Goal: Task Accomplishment & Management: Use online tool/utility

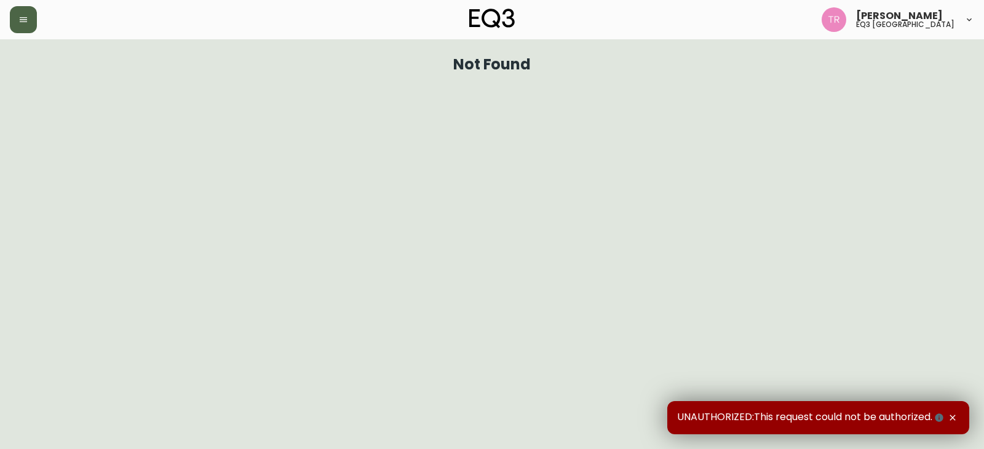
click at [18, 16] on icon "button" at bounding box center [23, 20] width 10 height 10
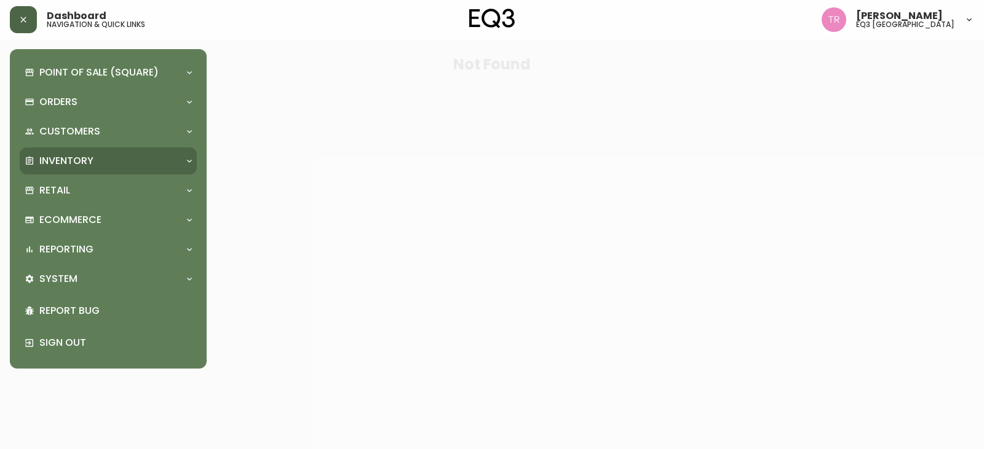
click at [64, 157] on p "Inventory" at bounding box center [66, 161] width 54 height 14
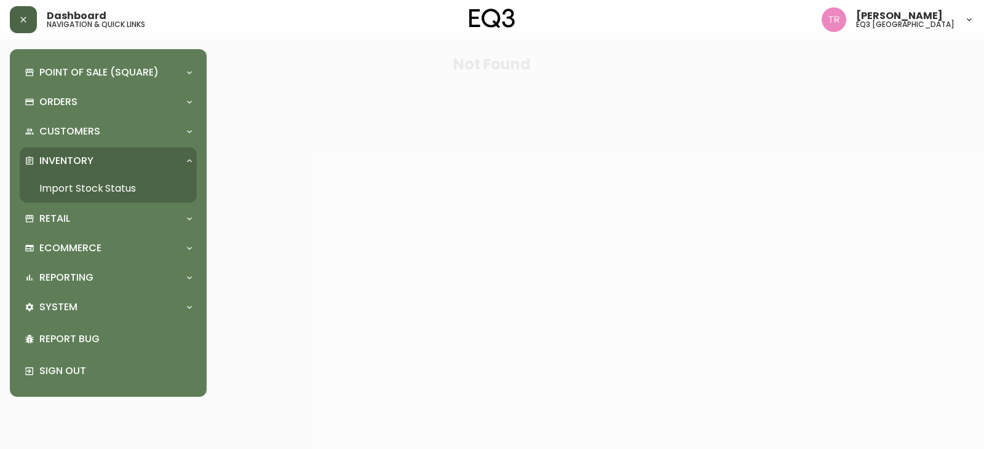
click at [68, 189] on link "Import Stock Status" at bounding box center [108, 189] width 177 height 28
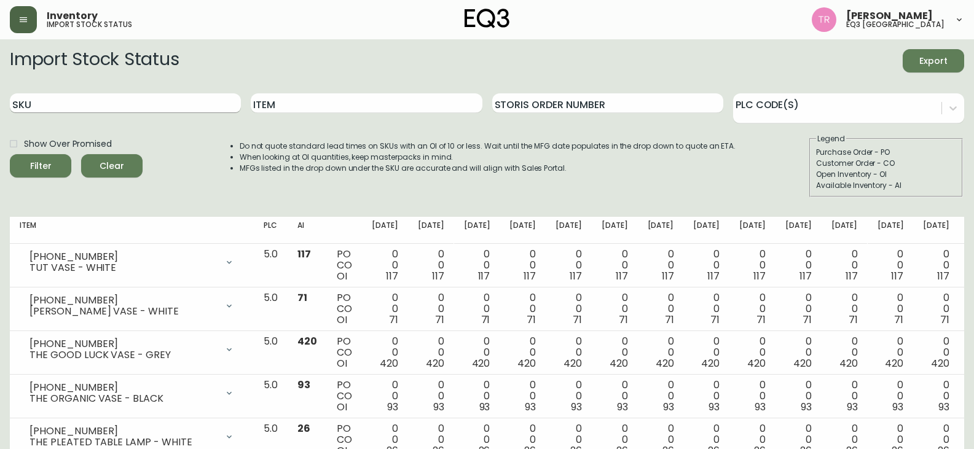
click at [65, 107] on input "SKU" at bounding box center [125, 103] width 231 height 20
paste input "[PHONE_NUMBER]"
click at [10, 154] on button "Filter" at bounding box center [40, 165] width 61 height 23
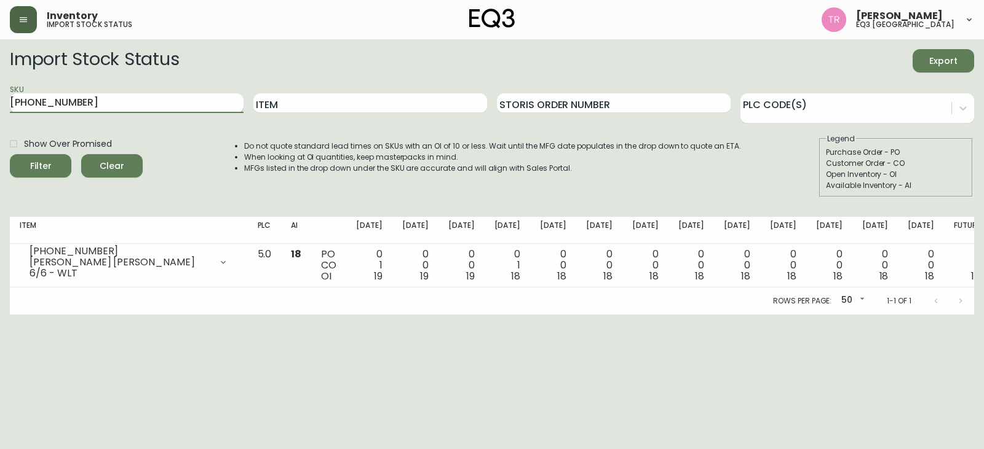
click at [89, 105] on input "[PHONE_NUMBER]" at bounding box center [127, 103] width 234 height 20
paste input "26"
click at [10, 154] on button "Filter" at bounding box center [40, 165] width 61 height 23
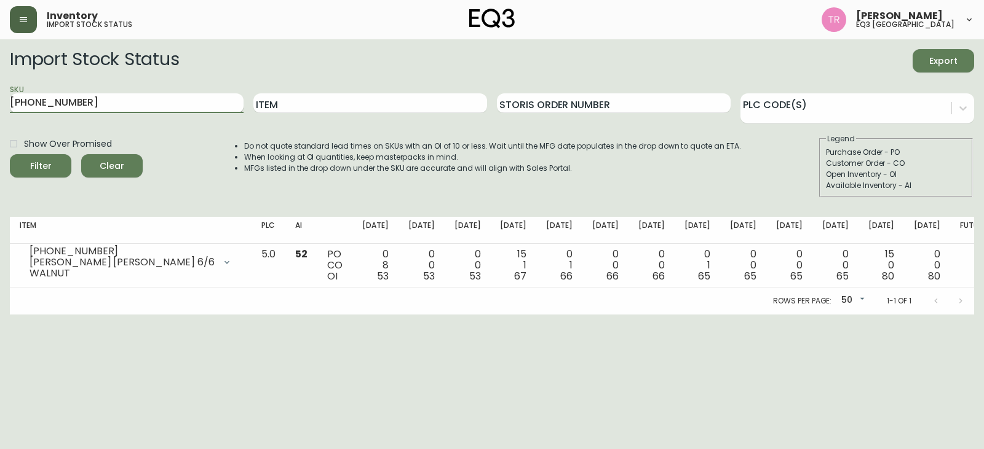
click at [79, 103] on input "[PHONE_NUMBER]" at bounding box center [127, 103] width 234 height 20
click at [79, 102] on input "[PHONE_NUMBER]" at bounding box center [127, 103] width 234 height 20
click at [79, 98] on input "[PHONE_NUMBER]" at bounding box center [127, 103] width 234 height 20
paste input "05"
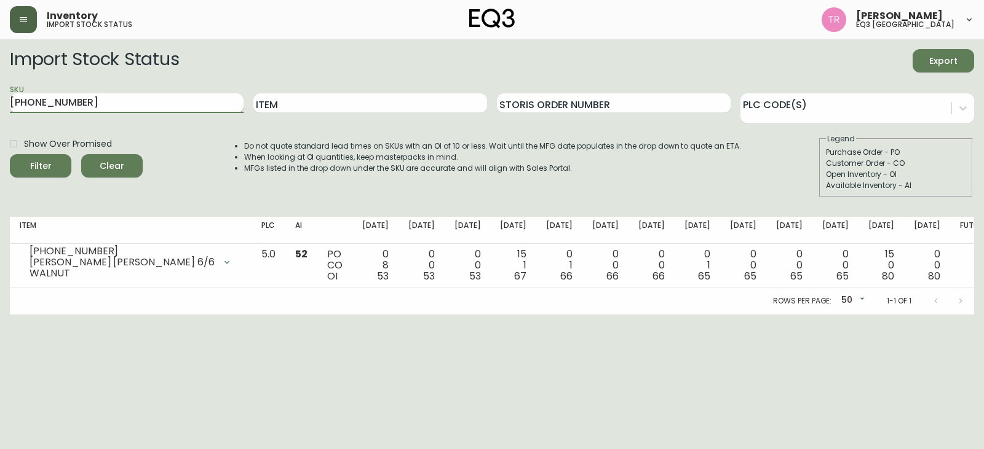
click at [10, 154] on button "Filter" at bounding box center [40, 165] width 61 height 23
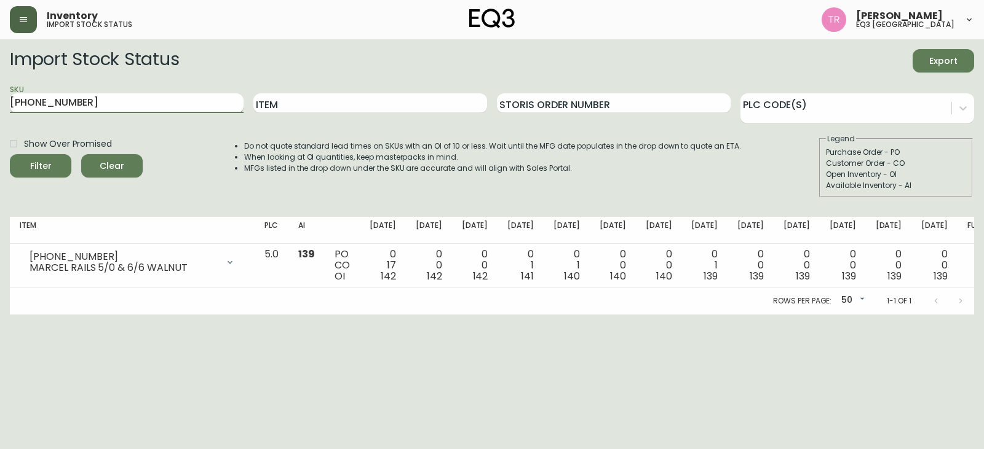
click at [80, 101] on input "[PHONE_NUMBER]" at bounding box center [127, 103] width 234 height 20
click at [80, 99] on input "[PHONE_NUMBER]" at bounding box center [127, 103] width 234 height 20
paste input "[PHONE_NUMBER]"
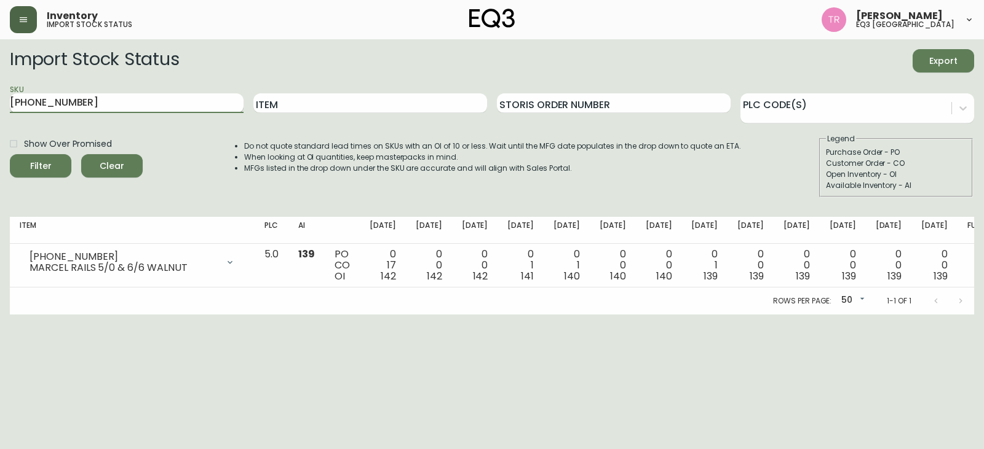
type input "[PHONE_NUMBER]"
click at [10, 154] on button "Filter" at bounding box center [40, 165] width 61 height 23
